Goal: Task Accomplishment & Management: Use online tool/utility

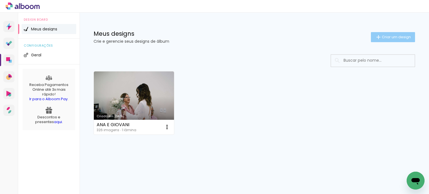
click at [383, 39] on paper-button "Criar um design" at bounding box center [393, 37] width 44 height 10
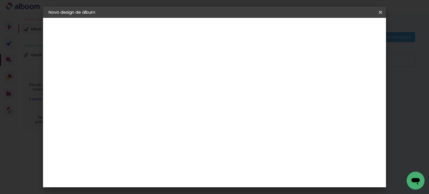
click at [0, 0] on div "2. Especificações" at bounding box center [0, 0] width 0 height 0
click at [140, 78] on input at bounding box center [140, 75] width 0 height 9
type input "LORENA"
type paper-input "LORENA"
click at [0, 0] on slot "Avançar" at bounding box center [0, 0] width 0 height 0
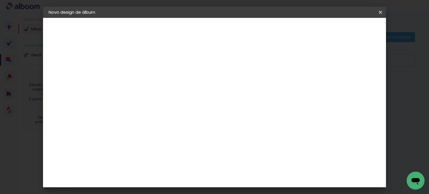
scroll to position [531, 0]
click at [150, 184] on div "Go image" at bounding box center [143, 188] width 14 height 9
click at [0, 0] on slot "Avançar" at bounding box center [0, 0] width 0 height 0
click at [162, 93] on input "text" at bounding box center [151, 97] width 22 height 9
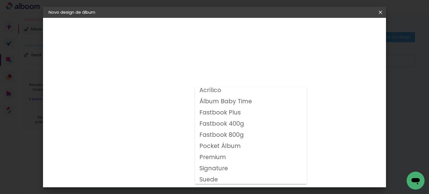
scroll to position [3, 0]
click at [0, 0] on slot "Pocket Álbum" at bounding box center [0, 0] width 0 height 0
type input "Pocket Álbum"
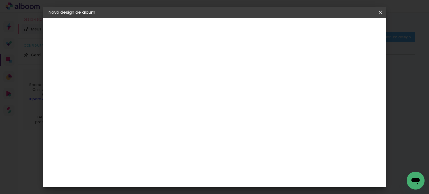
scroll to position [23, 0]
click at [178, 97] on div "Horizontal" at bounding box center [165, 92] width 26 height 12
click at [217, 103] on div "Lâmina" at bounding box center [207, 103] width 18 height 8
click at [178, 136] on div "Quadrado" at bounding box center [165, 135] width 26 height 13
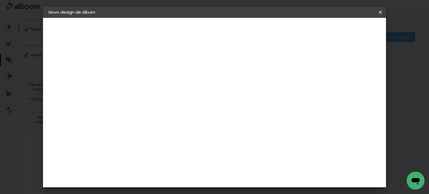
drag, startPoint x: 215, startPoint y: 154, endPoint x: 214, endPoint y: 136, distance: 17.9
click at [0, 0] on slot "Horizontal Modelo Fechado Lâmina Quadrado Modelo Fechado Lâmina 10 × 10 9 × 9 c…" at bounding box center [0, 0] width 0 height 0
click at [240, 65] on div "Opções disponíveis Acrílico Álbum Baby Time Fastbook Plus Fastbook 400g Fastboo…" at bounding box center [178, 42] width 124 height 48
click at [198, 131] on span "9 × 9 cm" at bounding box center [188, 133] width 21 height 11
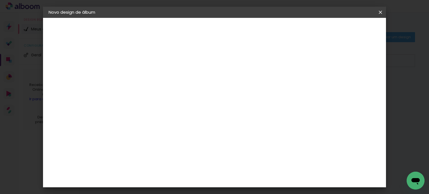
click at [0, 0] on slot "Avançar" at bounding box center [0, 0] width 0 height 0
click at [242, 61] on div at bounding box center [239, 60] width 5 height 5
type paper-checkbox "on"
click at [273, 31] on span "Iniciar design" at bounding box center [260, 30] width 25 height 4
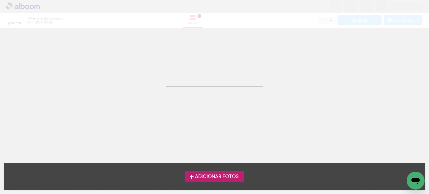
click at [232, 174] on span "Adicionar Fotos" at bounding box center [217, 176] width 44 height 5
click at [0, 0] on input "file" at bounding box center [0, 0] width 0 height 0
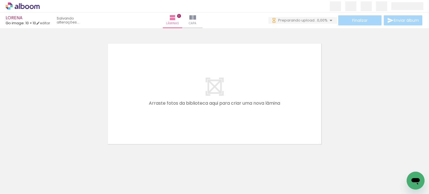
scroll to position [0, 605]
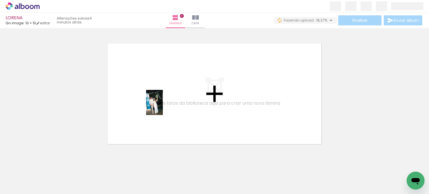
drag, startPoint x: 203, startPoint y: 177, endPoint x: 163, endPoint y: 107, distance: 81.4
click at [163, 107] on quentale-workspace at bounding box center [214, 97] width 429 height 194
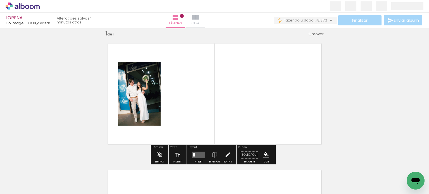
click at [199, 20] on iron-icon at bounding box center [195, 17] width 7 height 7
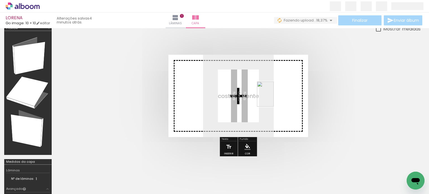
drag, startPoint x: 267, startPoint y: 176, endPoint x: 274, endPoint y: 98, distance: 78.3
click at [274, 98] on quentale-workspace at bounding box center [214, 97] width 429 height 194
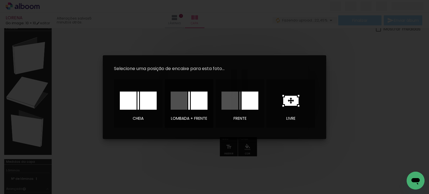
click at [200, 104] on div at bounding box center [199, 101] width 17 height 18
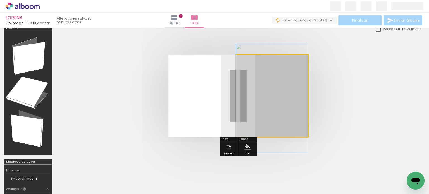
drag, startPoint x: 287, startPoint y: 103, endPoint x: 280, endPoint y: 105, distance: 7.6
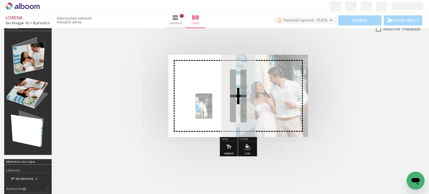
drag, startPoint x: 204, startPoint y: 171, endPoint x: 212, endPoint y: 110, distance: 61.2
click at [212, 110] on quentale-workspace at bounding box center [214, 97] width 429 height 194
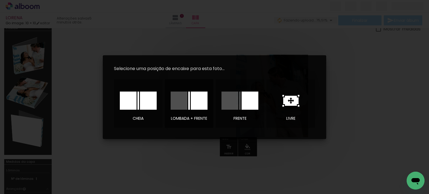
click at [187, 107] on div at bounding box center [179, 101] width 17 height 18
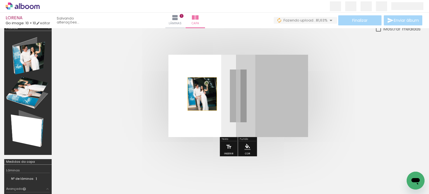
drag, startPoint x: 272, startPoint y: 102, endPoint x: 202, endPoint y: 94, distance: 70.1
click at [202, 94] on quentale-layouter at bounding box center [239, 96] width 140 height 82
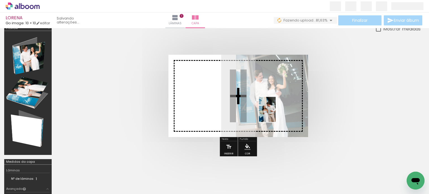
drag, startPoint x: 264, startPoint y: 182, endPoint x: 276, endPoint y: 113, distance: 70.2
click at [276, 113] on quentale-workspace at bounding box center [214, 97] width 429 height 194
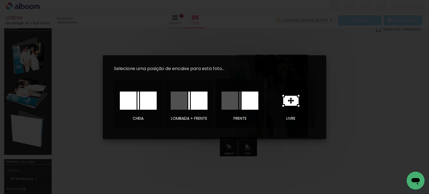
click at [252, 104] on div at bounding box center [250, 101] width 17 height 18
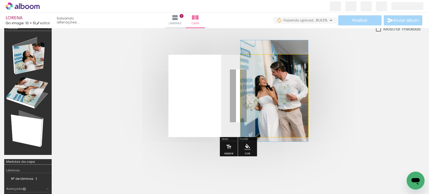
drag, startPoint x: 275, startPoint y: 96, endPoint x: 274, endPoint y: 92, distance: 4.0
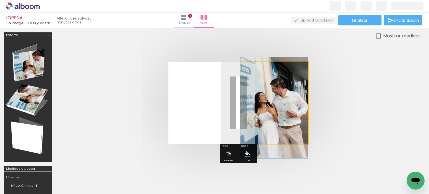
drag, startPoint x: 264, startPoint y: 108, endPoint x: 261, endPoint y: 118, distance: 10.1
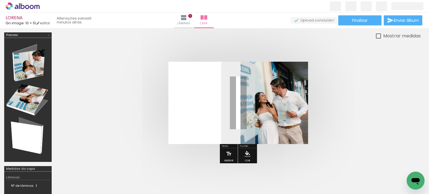
click at [24, 134] on div at bounding box center [28, 100] width 44 height 120
click at [209, 117] on quentale-layouter at bounding box center [239, 103] width 140 height 82
drag, startPoint x: 323, startPoint y: 183, endPoint x: 319, endPoint y: 183, distance: 3.6
click at [319, 183] on div at bounding box center [324, 176] width 18 height 28
drag, startPoint x: 228, startPoint y: 180, endPoint x: 35, endPoint y: 141, distance: 196.9
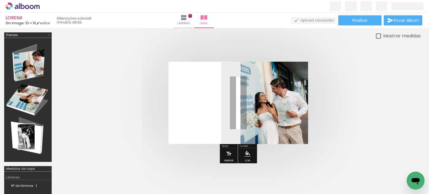
click at [35, 141] on quentale-workspace at bounding box center [214, 97] width 429 height 194
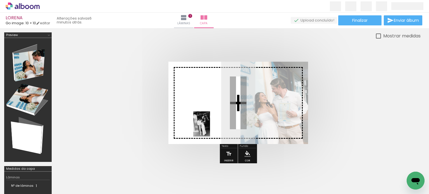
drag, startPoint x: 232, startPoint y: 172, endPoint x: 210, endPoint y: 128, distance: 49.0
click at [210, 128] on quentale-workspace at bounding box center [214, 97] width 429 height 194
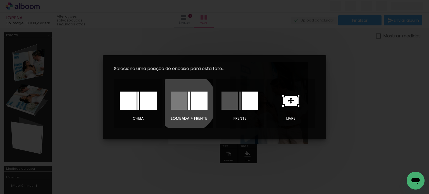
click at [186, 103] on div at bounding box center [179, 101] width 17 height 18
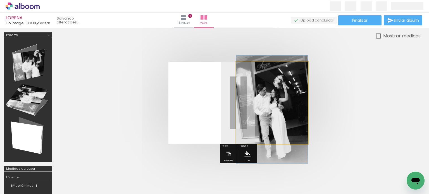
drag, startPoint x: 269, startPoint y: 109, endPoint x: 268, endPoint y: 116, distance: 6.7
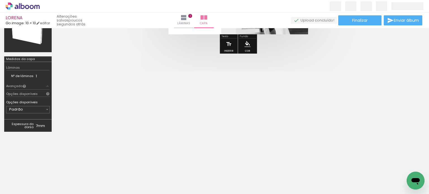
scroll to position [100, 0]
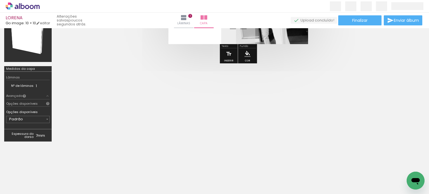
click at [27, 106] on div "Opções disponíveis" at bounding box center [28, 104] width 44 height 6
click at [29, 102] on div "Opções disponíveis" at bounding box center [22, 103] width 32 height 3
click at [23, 124] on td "Padrão 800 gramas" at bounding box center [28, 120] width 44 height 10
click at [26, 118] on input "Padrão" at bounding box center [27, 120] width 36 height 6
click at [26, 118] on paper-item "Padrão" at bounding box center [21, 120] width 31 height 11
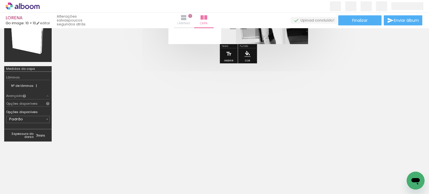
click at [190, 23] on span "Lâminas" at bounding box center [183, 23] width 13 height 5
